Goal: Information Seeking & Learning: Learn about a topic

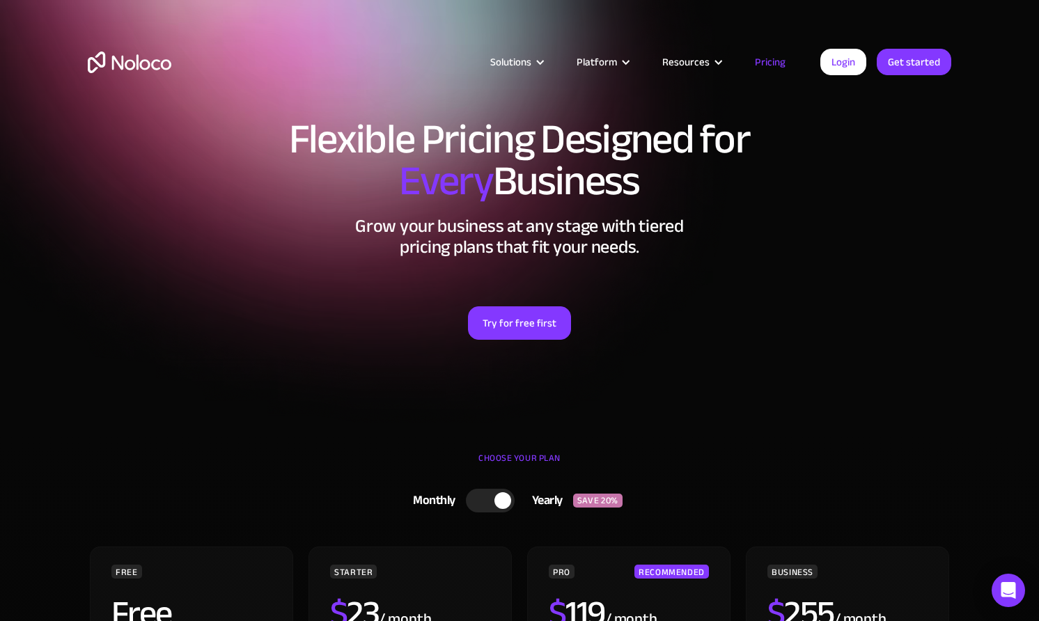
click at [776, 65] on link "Pricing" at bounding box center [769, 62] width 65 height 18
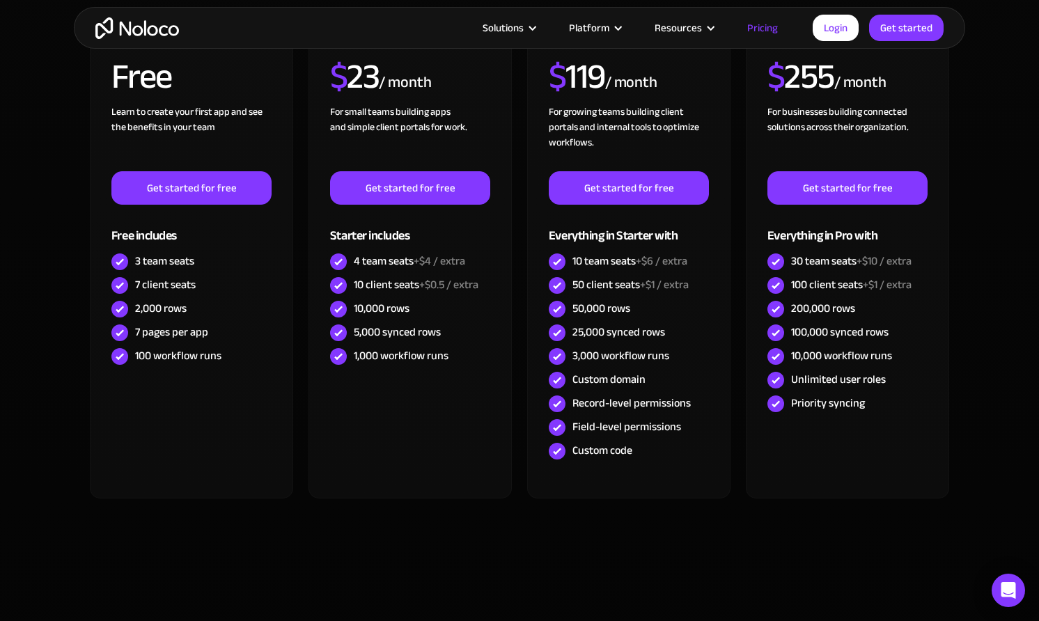
scroll to position [541, 0]
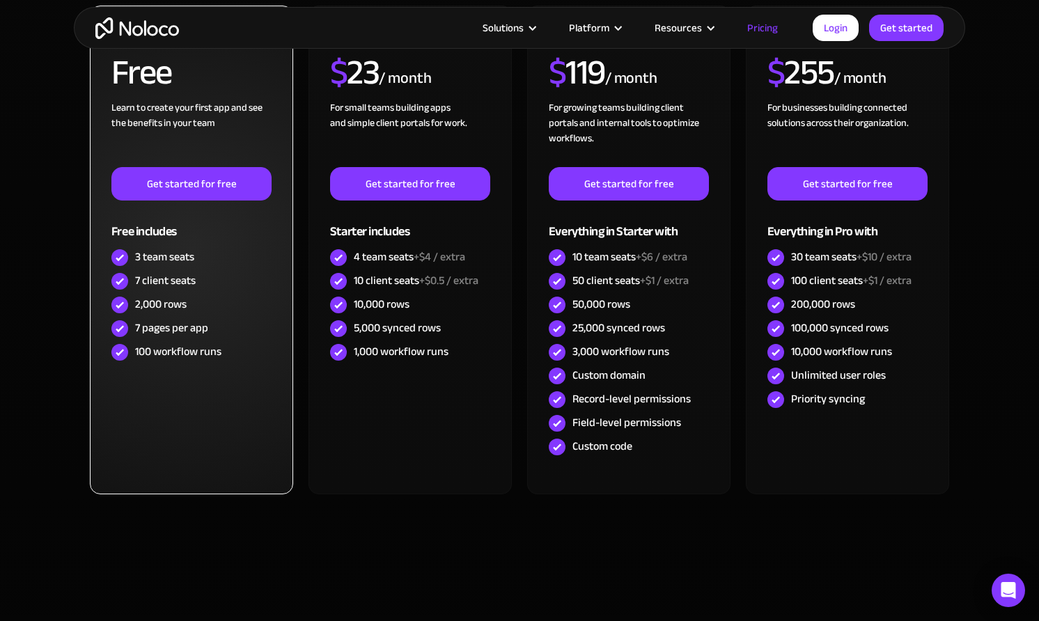
click at [185, 257] on div "3 team seats" at bounding box center [164, 256] width 59 height 15
